Goal: Find specific page/section: Find specific page/section

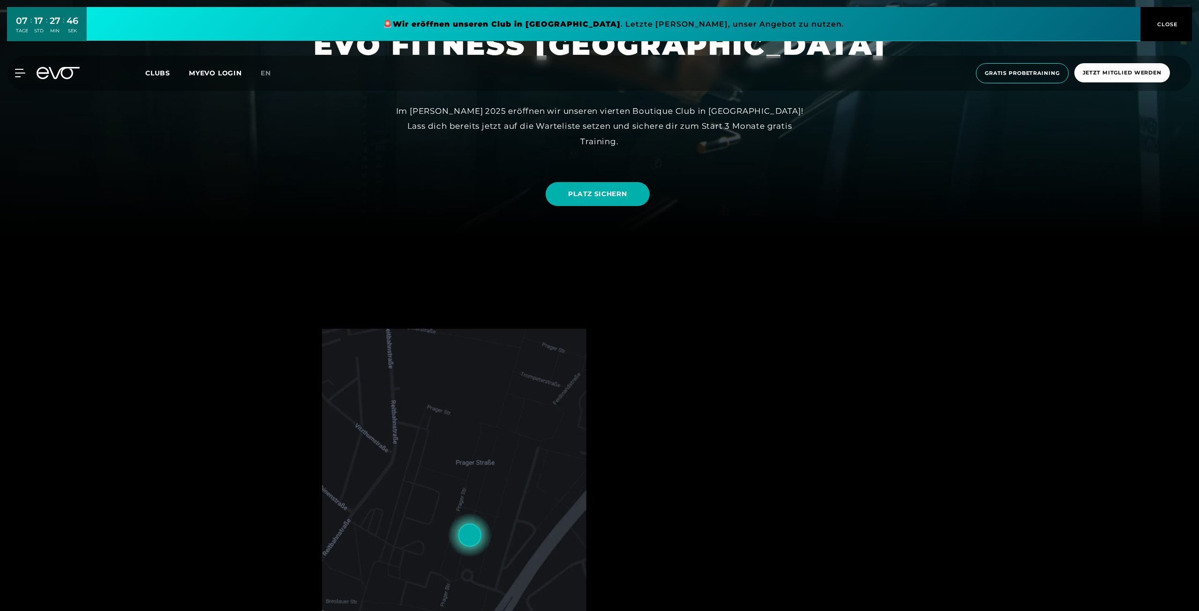
drag, startPoint x: 0, startPoint y: 0, endPoint x: 474, endPoint y: 385, distance: 610.5
click at [472, 398] on img at bounding box center [454, 518] width 264 height 378
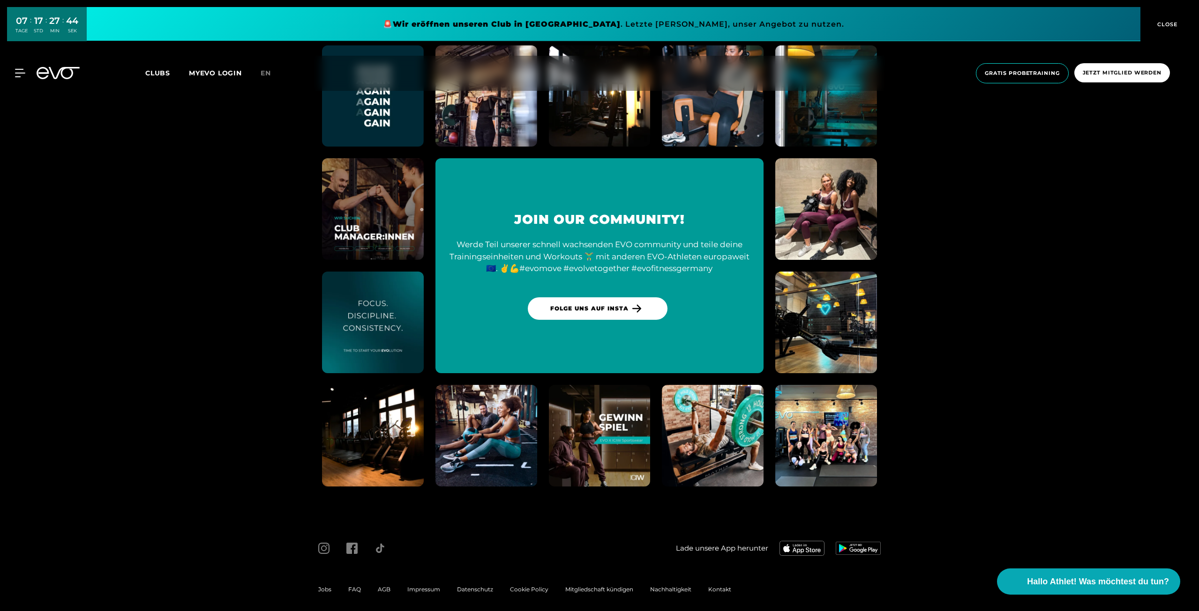
scroll to position [2766, 0]
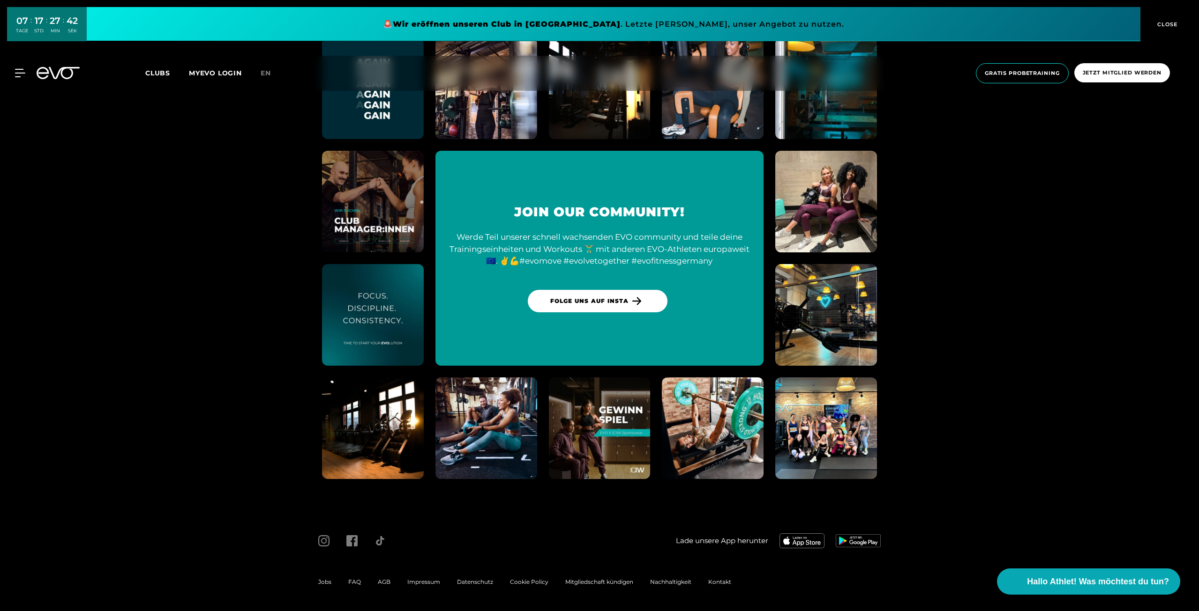
drag, startPoint x: 326, startPoint y: 581, endPoint x: 363, endPoint y: 556, distance: 44.3
click at [326, 581] on span "Jobs" at bounding box center [324, 582] width 13 height 7
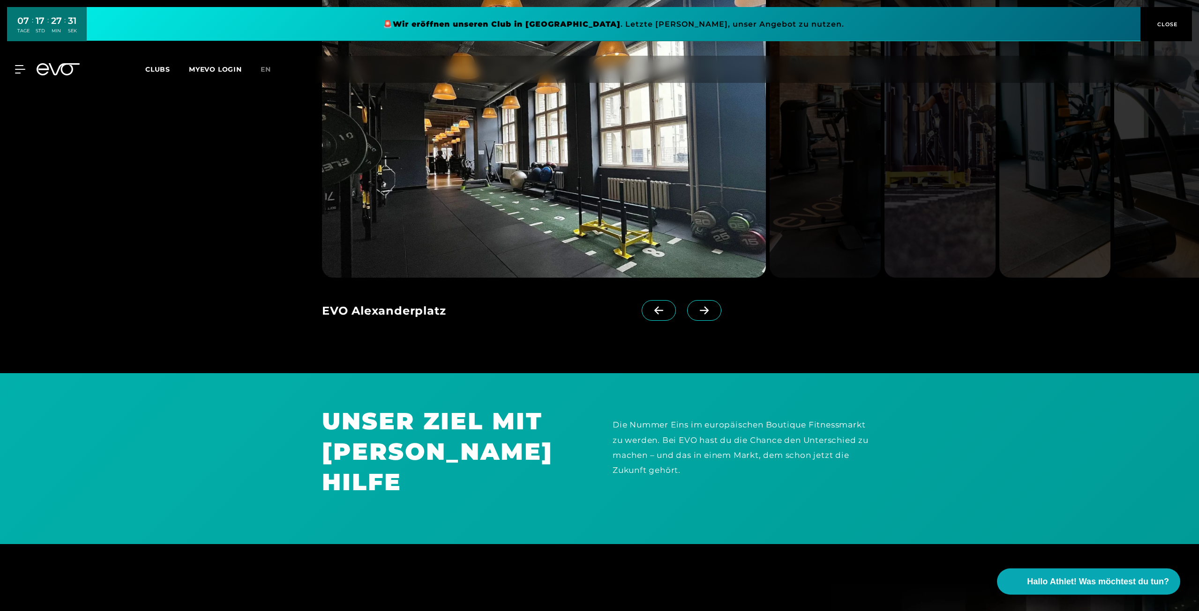
scroll to position [890, 0]
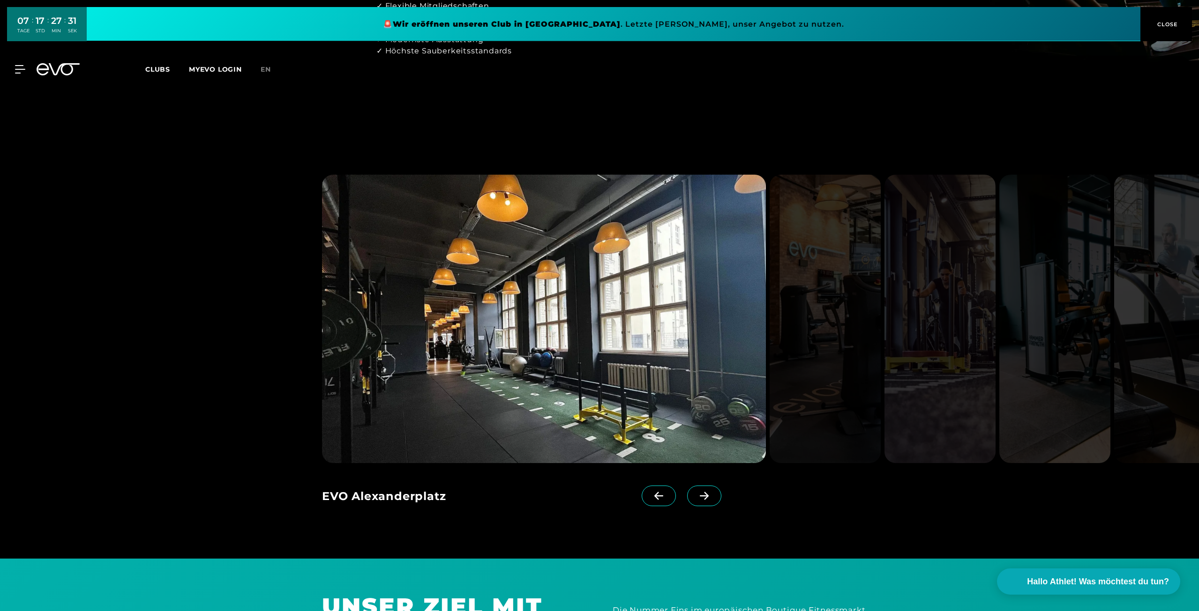
click at [696, 494] on icon at bounding box center [704, 496] width 16 height 8
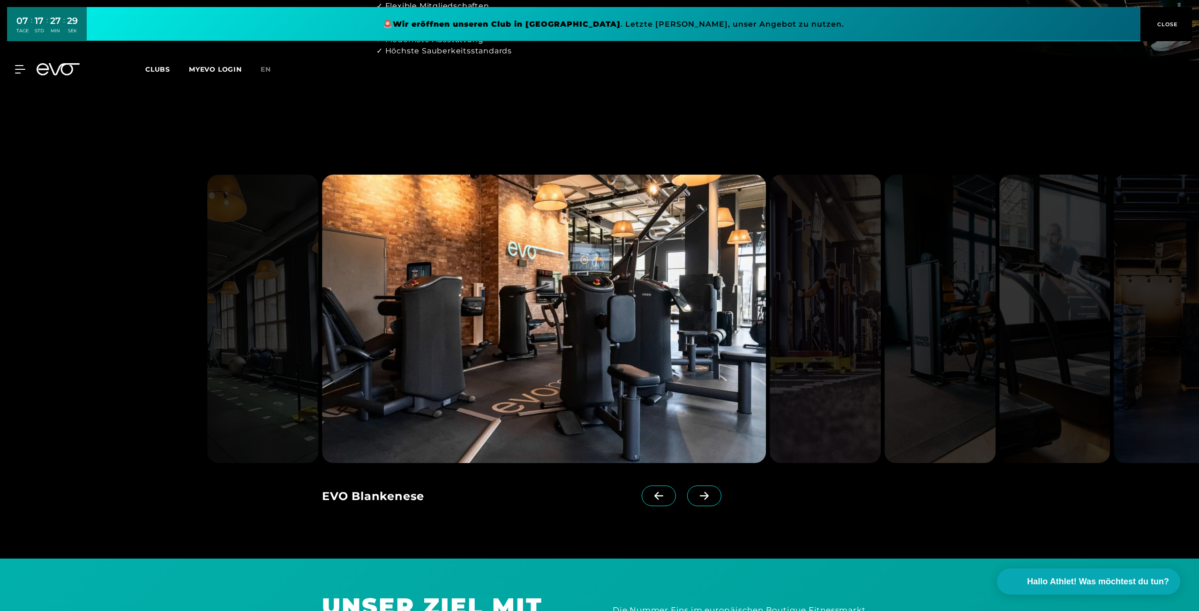
click at [696, 494] on icon at bounding box center [704, 496] width 16 height 8
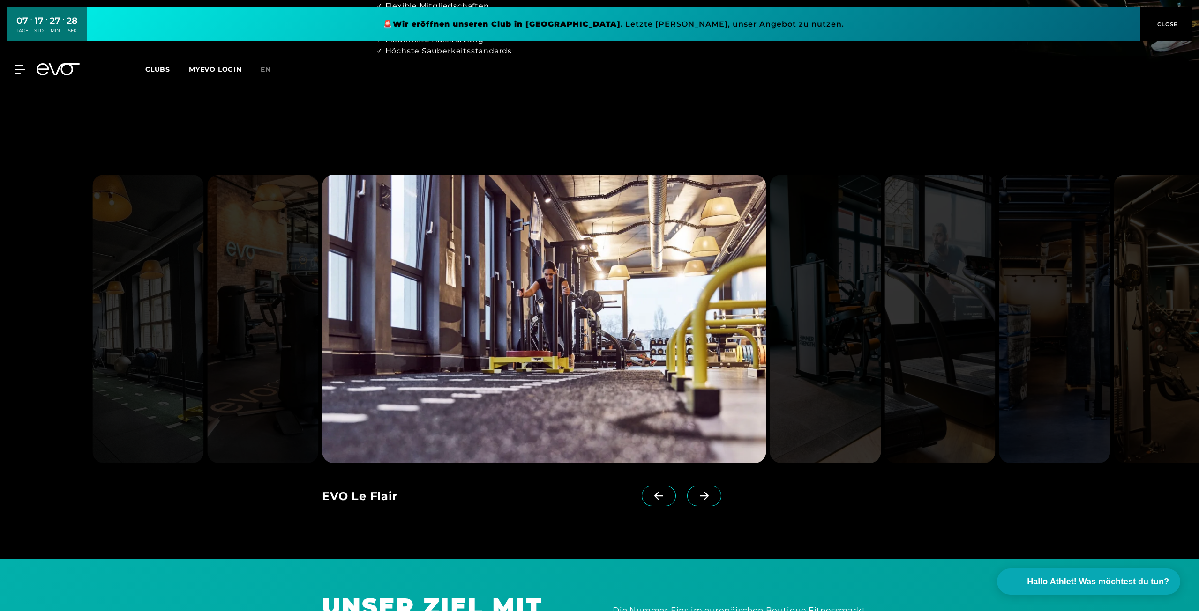
click at [696, 494] on icon at bounding box center [704, 496] width 16 height 8
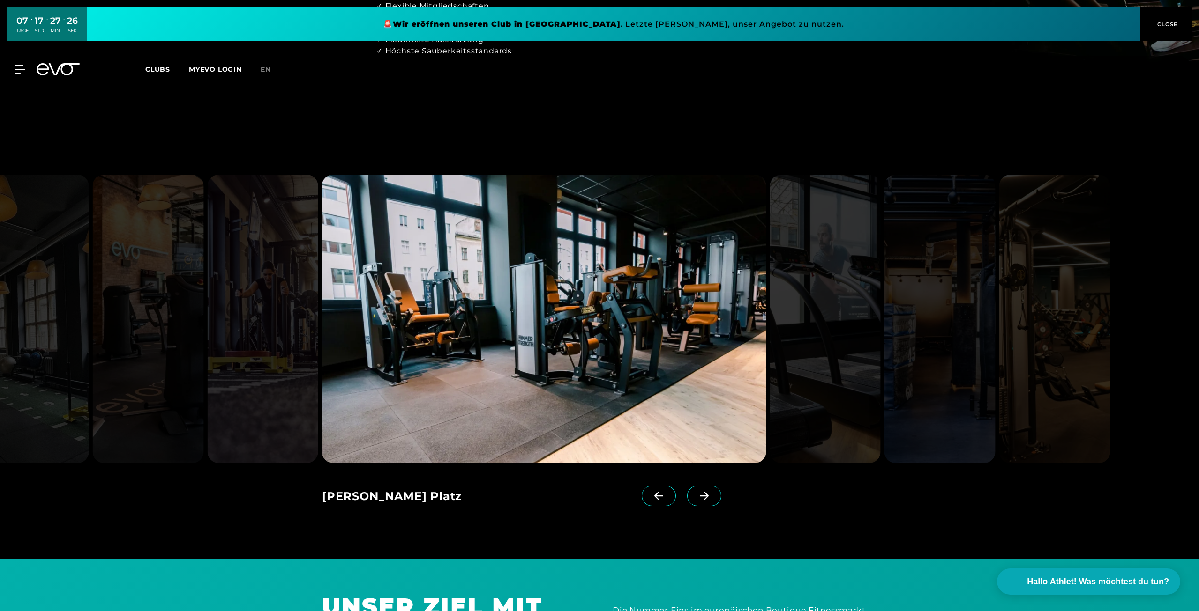
click at [696, 494] on icon at bounding box center [704, 496] width 16 height 8
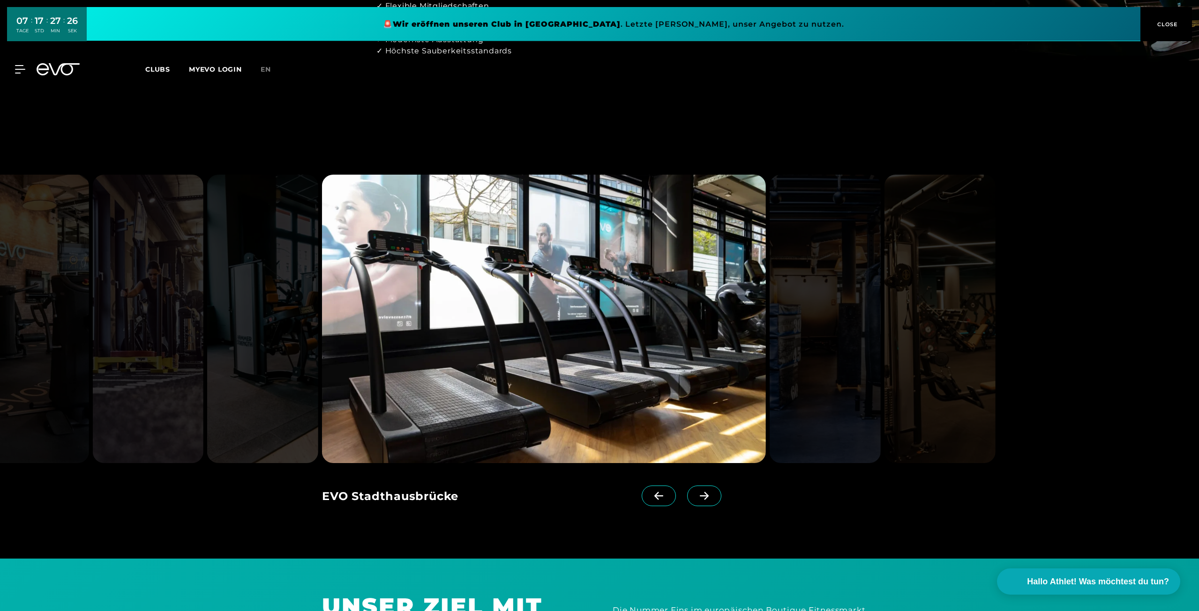
click at [696, 493] on icon at bounding box center [704, 496] width 16 height 8
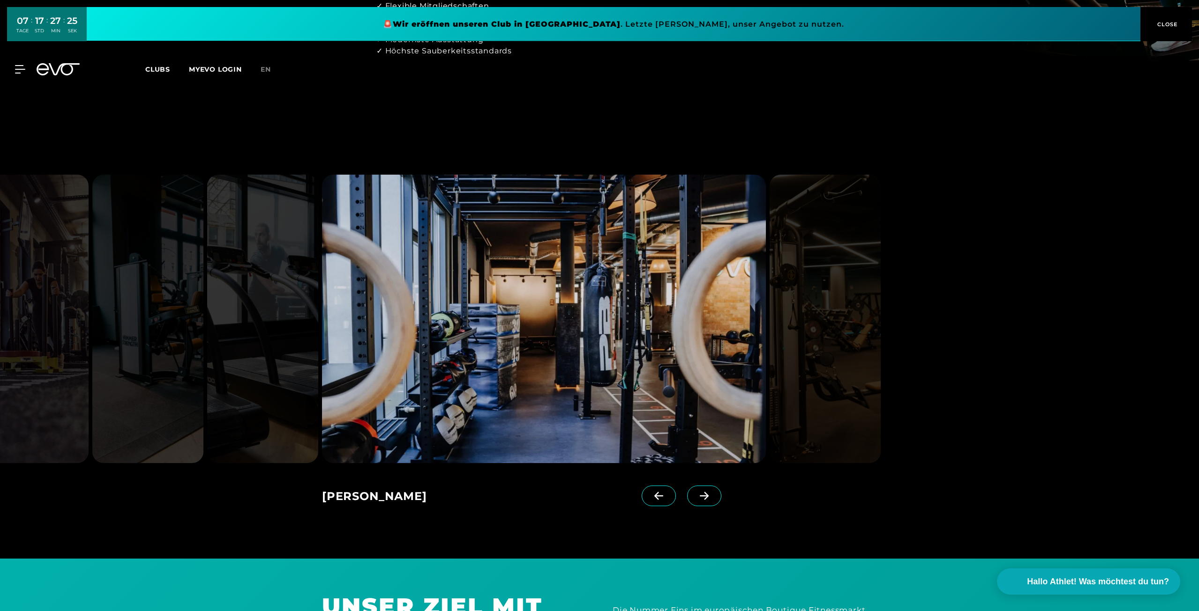
click at [696, 493] on icon at bounding box center [704, 496] width 16 height 8
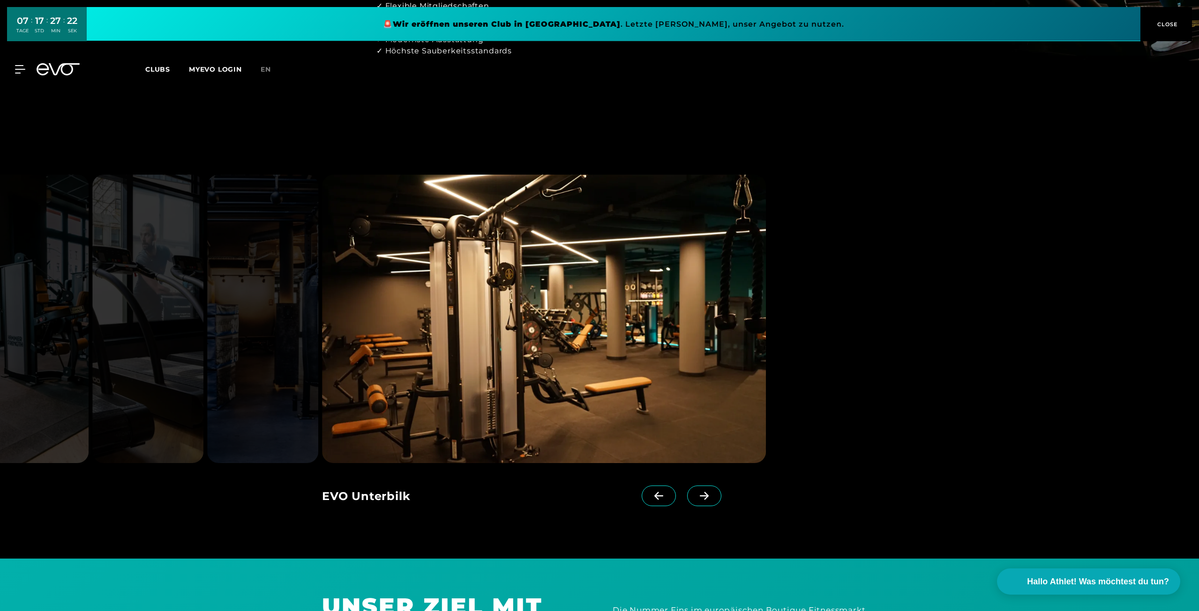
click at [696, 493] on icon at bounding box center [704, 496] width 16 height 8
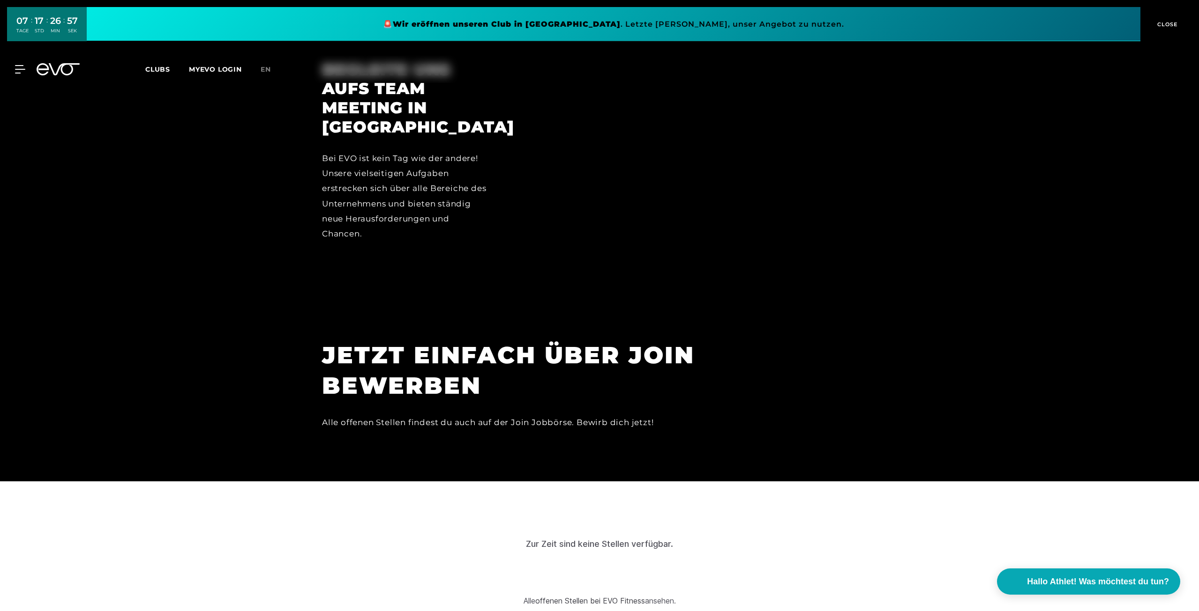
scroll to position [3164, 0]
